Goal: Download file/media

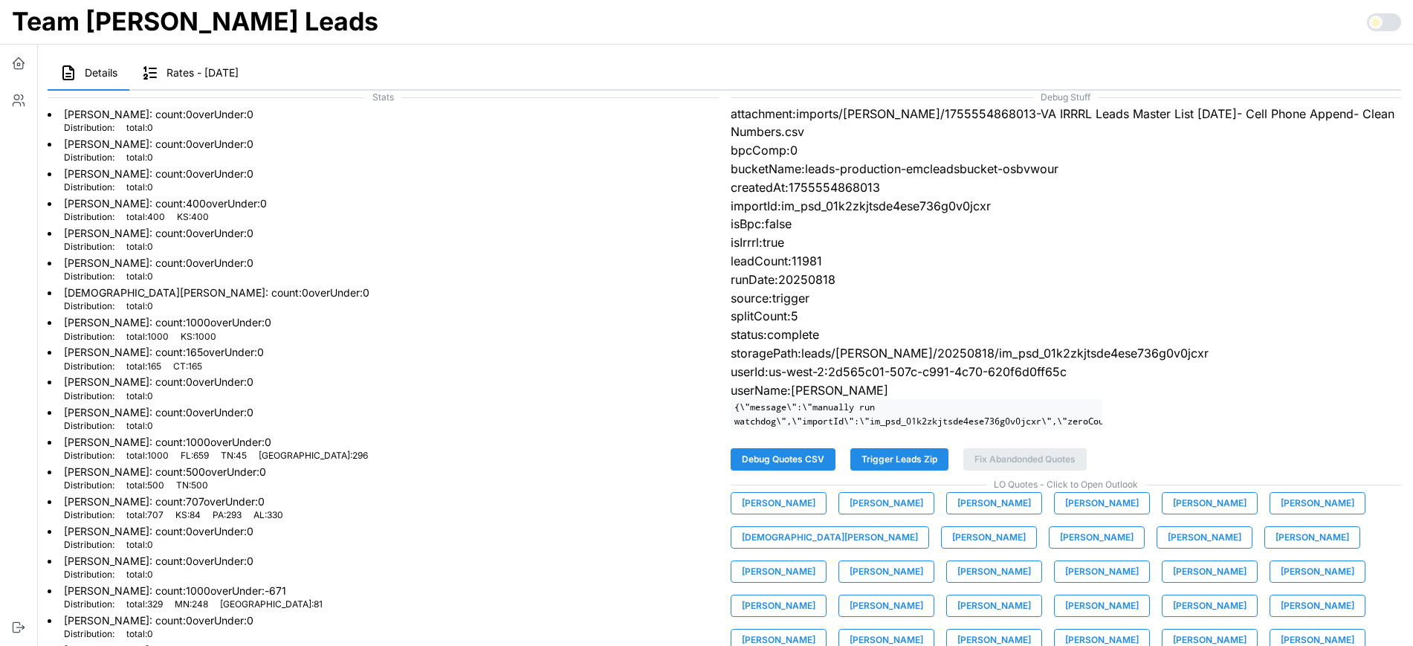
scroll to position [64, 0]
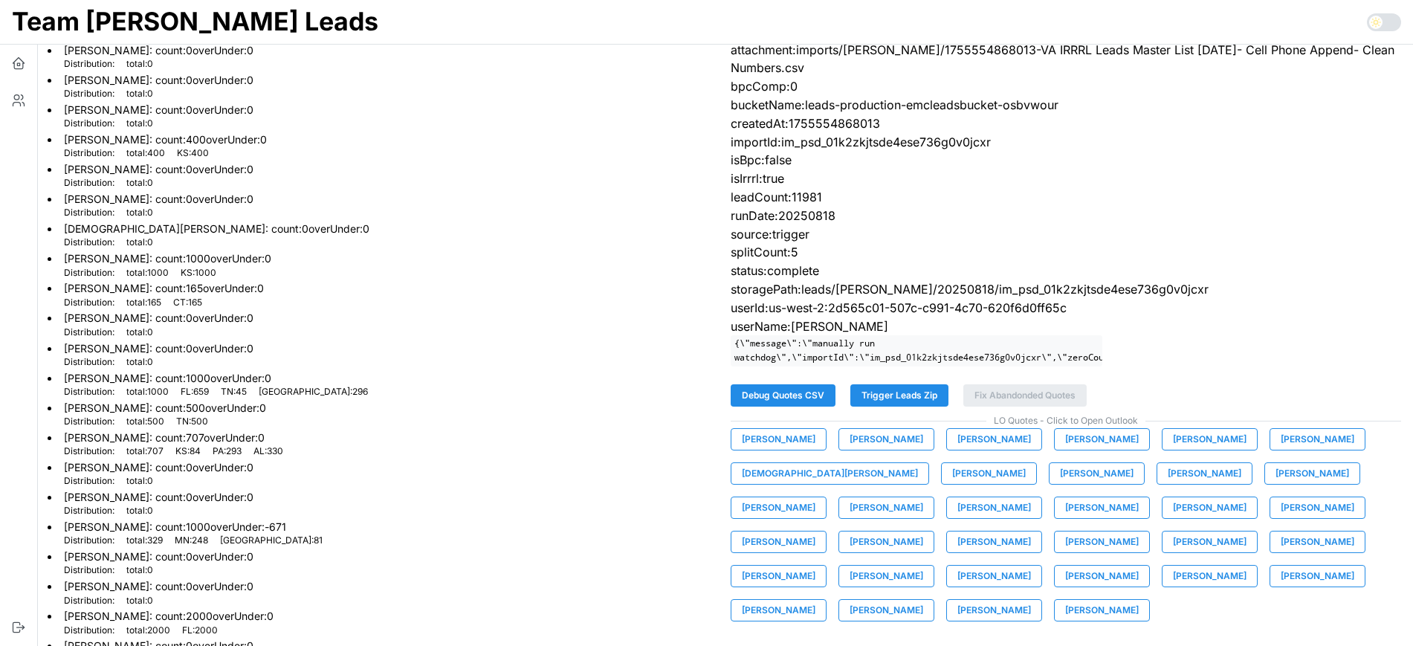
click at [1074, 450] on span "Brandon Hamrick" at bounding box center [1102, 439] width 74 height 21
click at [952, 484] on span "Damien Shafer" at bounding box center [989, 473] width 74 height 21
click at [1060, 484] on span "David Guzman" at bounding box center [1097, 473] width 74 height 21
click at [815, 497] on span "Elisabeth Cone" at bounding box center [779, 507] width 74 height 21
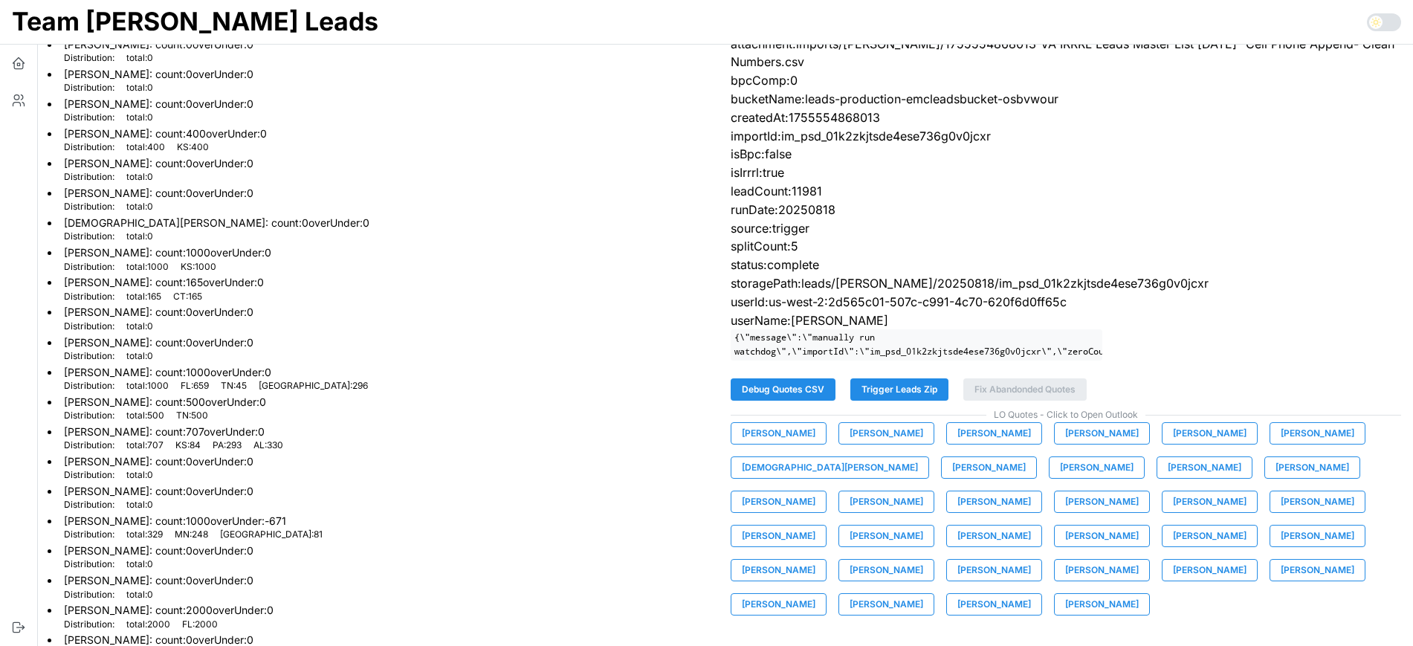
scroll to position [74, 0]
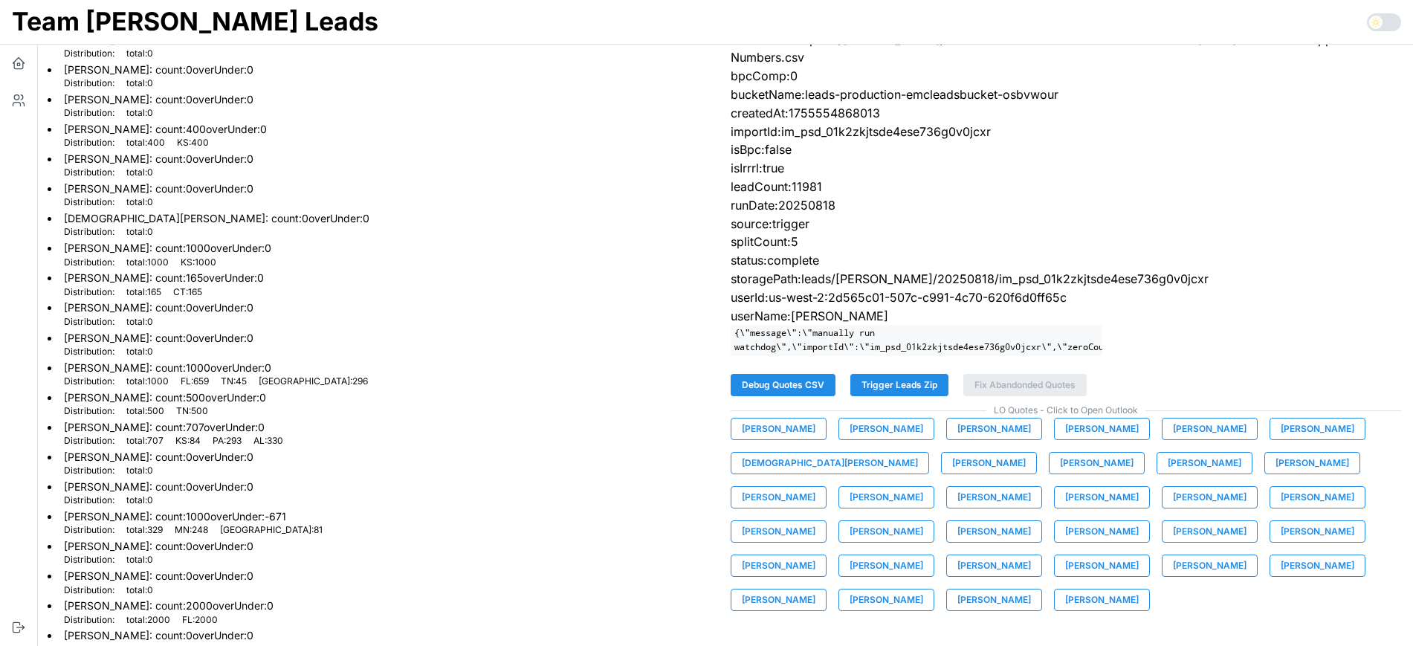
click at [923, 487] on span "Jeremy Hicks" at bounding box center [886, 497] width 74 height 21
click at [957, 508] on span "Jesse Francisco" at bounding box center [994, 497] width 74 height 21
click at [1280, 508] on span "Kendall Eckles" at bounding box center [1317, 497] width 74 height 21
click at [1031, 521] on span "Michael Dianics" at bounding box center [994, 531] width 74 height 21
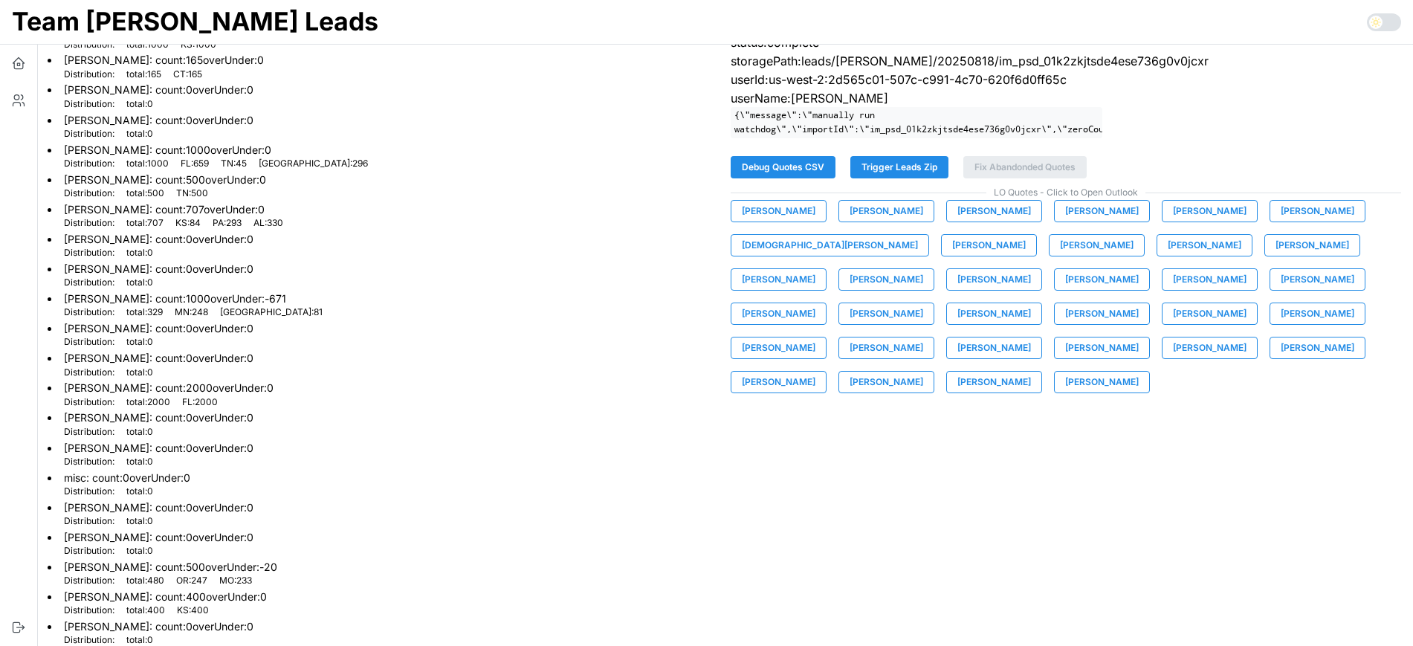
scroll to position [286, 0]
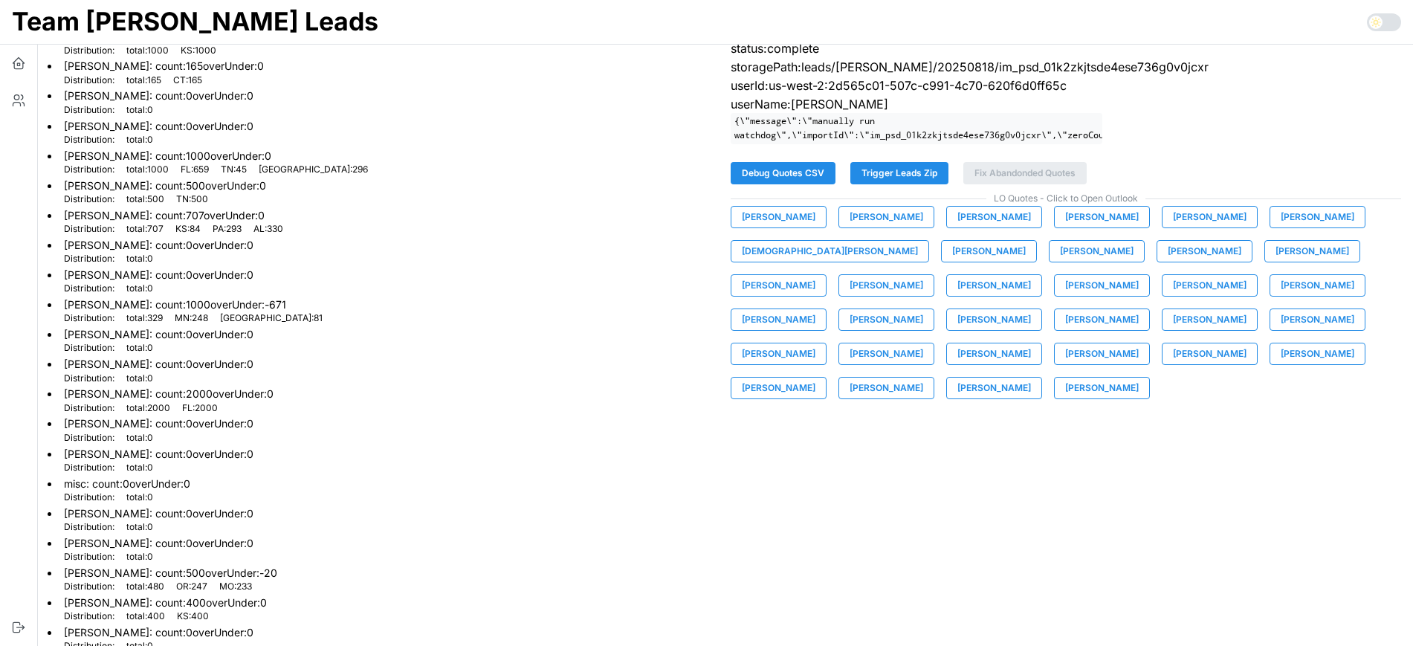
click at [923, 343] on span "Patrick Richardson" at bounding box center [886, 353] width 74 height 21
click at [1031, 343] on span "Patrick Von Kaenel" at bounding box center [994, 353] width 74 height 21
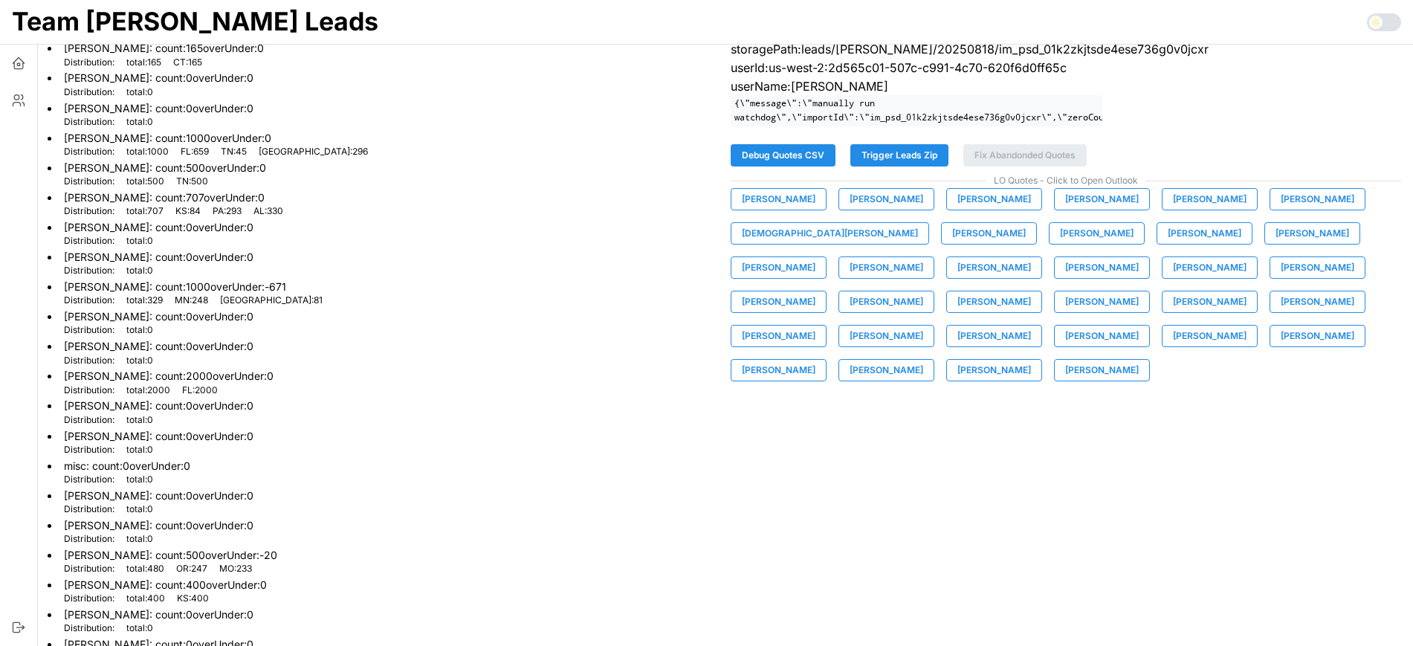
scroll to position [312, 0]
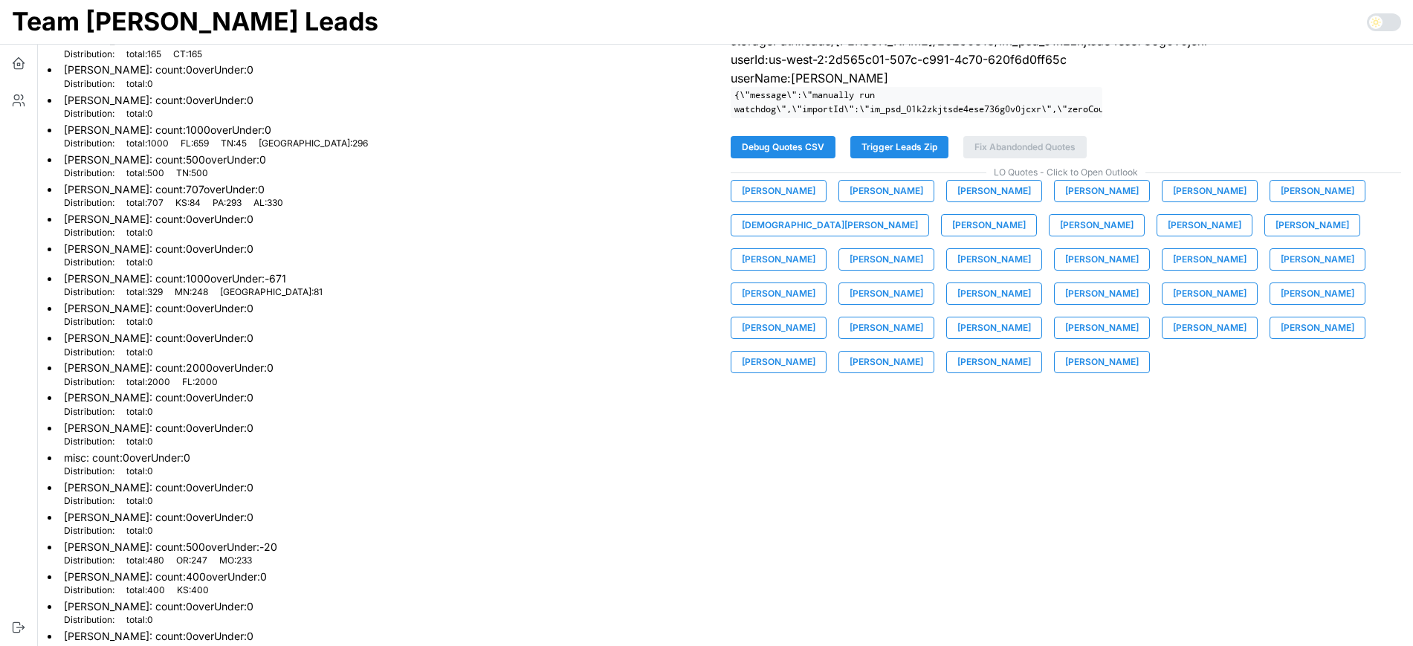
click at [1031, 352] on span "Tyler Warrick" at bounding box center [994, 362] width 74 height 21
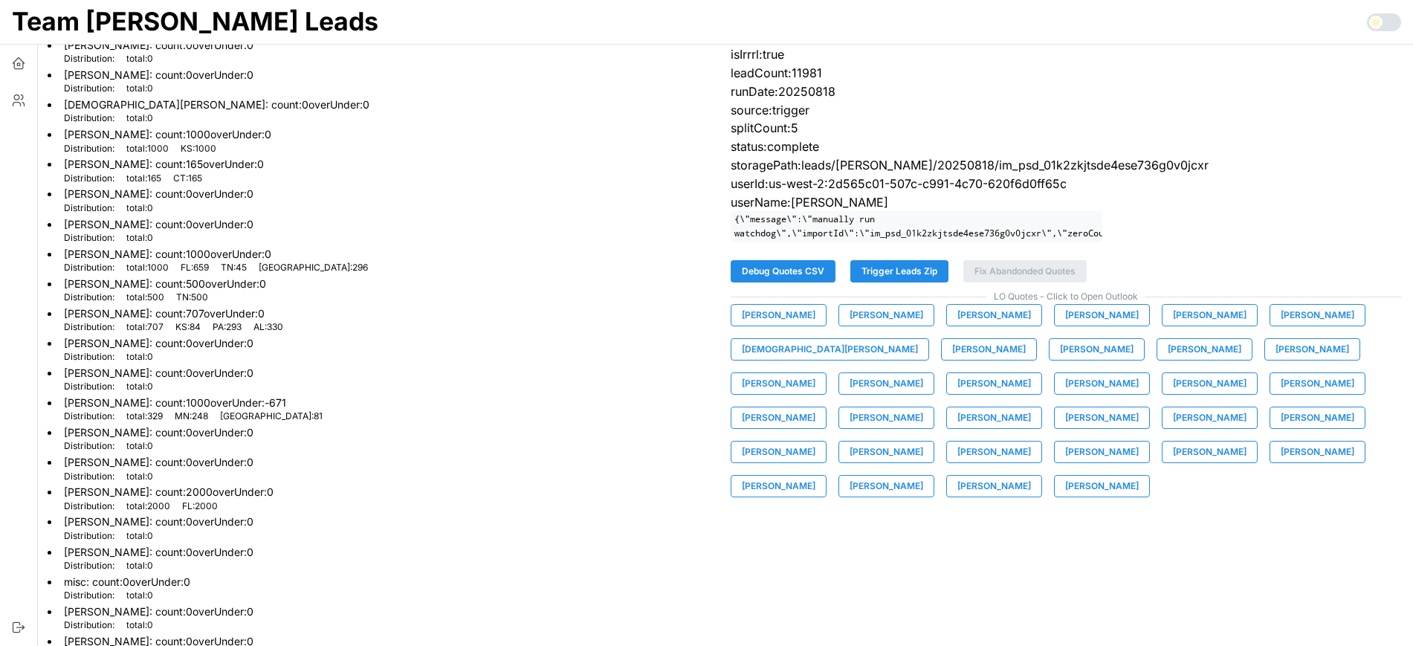
scroll to position [190, 0]
click at [1031, 473] on span "Tyler Warrick" at bounding box center [994, 483] width 74 height 21
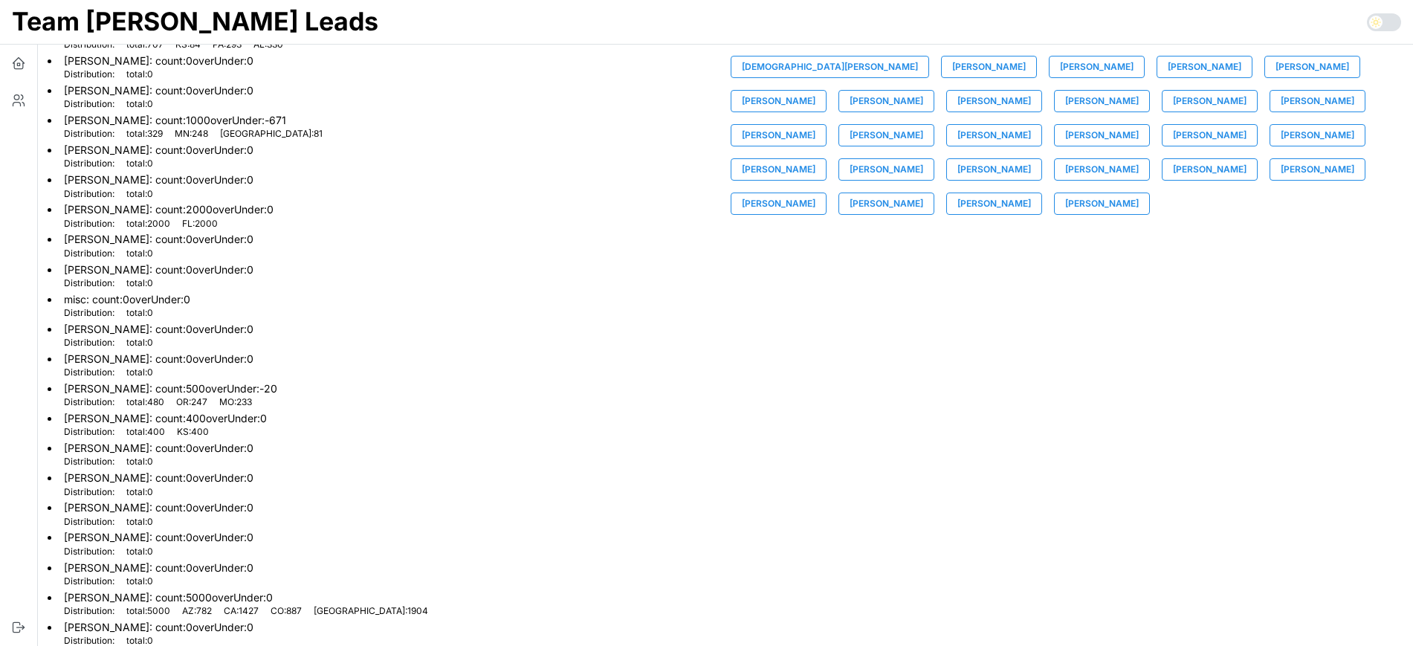
scroll to position [484, 0]
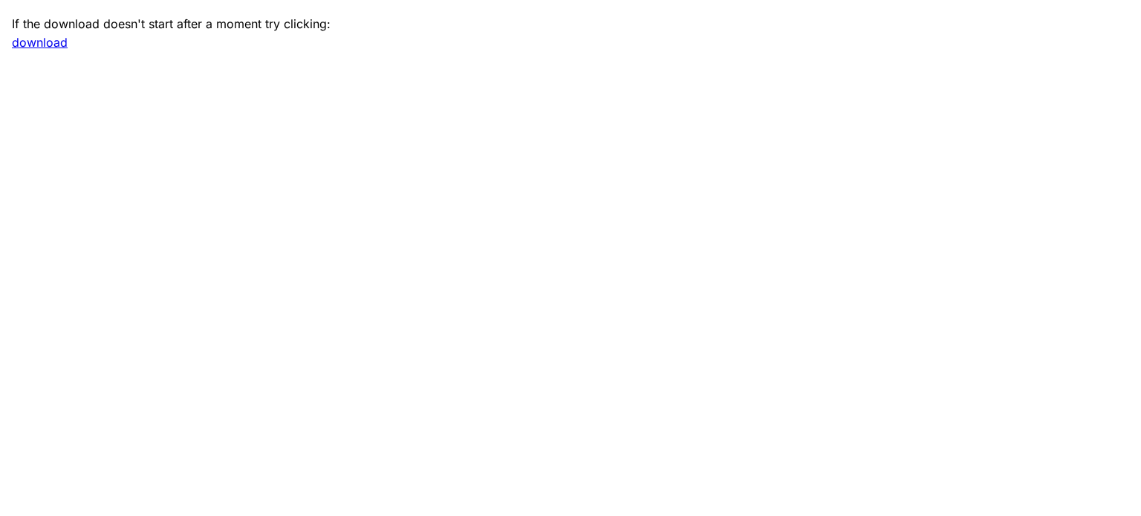
click at [62, 42] on link "download" at bounding box center [40, 42] width 56 height 15
